Goal: Task Accomplishment & Management: Manage account settings

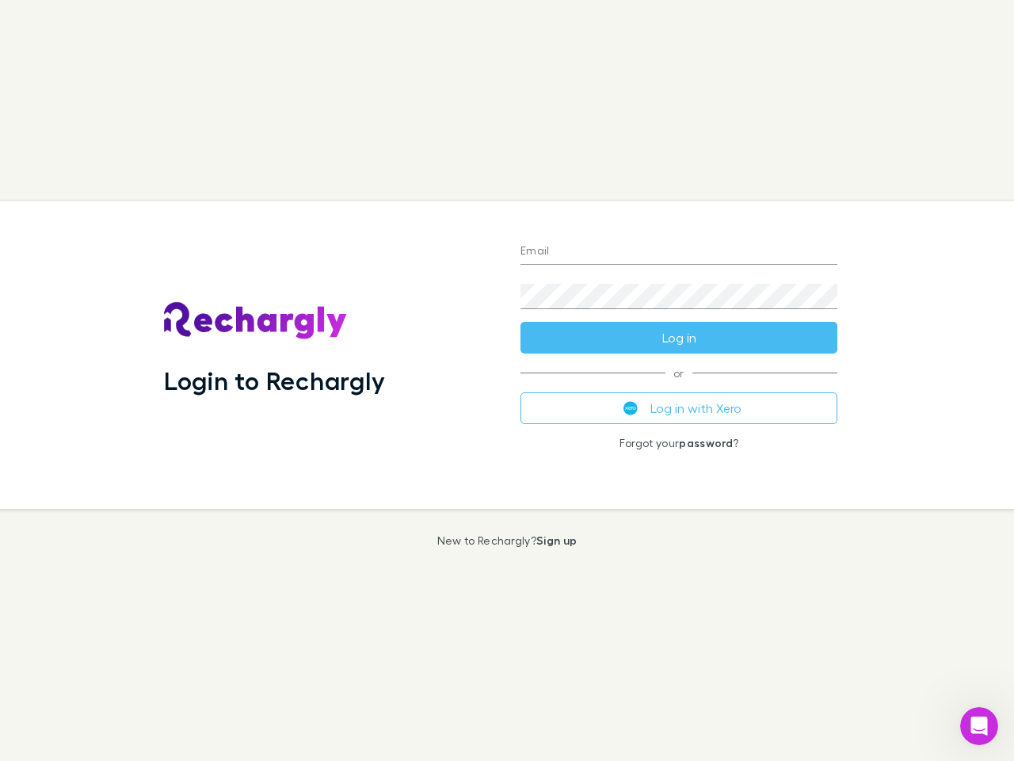
click at [507, 380] on div "Login to Rechargly" at bounding box center [329, 355] width 357 height 308
click at [679, 252] on input "Email" at bounding box center [679, 251] width 317 height 25
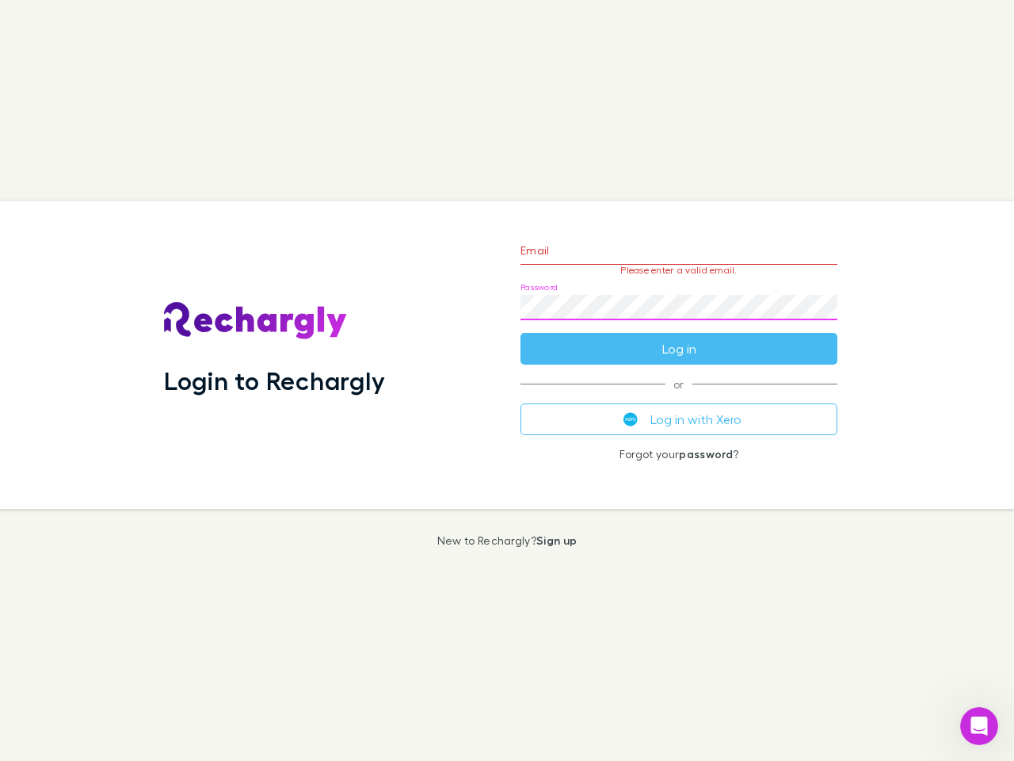
click at [679, 338] on form "Email Please enter a valid email. Password Log in" at bounding box center [679, 296] width 317 height 138
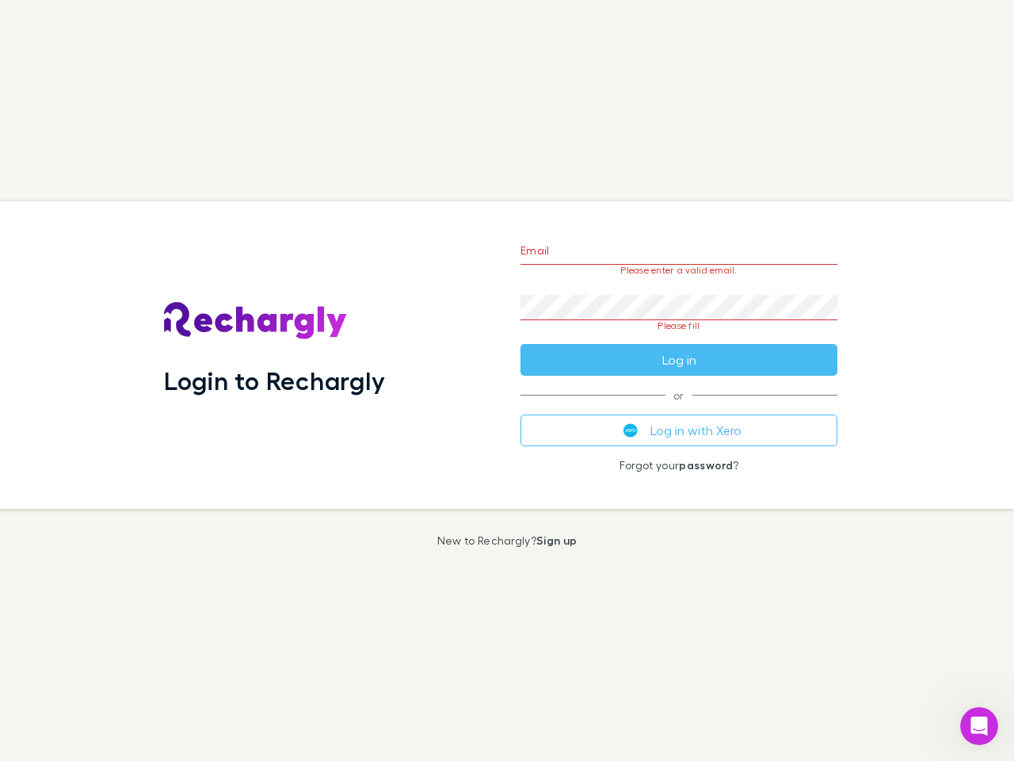
click at [679, 408] on div "Email Please enter a valid email. Password Please fill Log in or Log in with Xe…" at bounding box center [679, 355] width 342 height 308
click at [980, 726] on icon "Open Intercom Messenger" at bounding box center [980, 726] width 26 height 26
